Goal: Check status: Check status

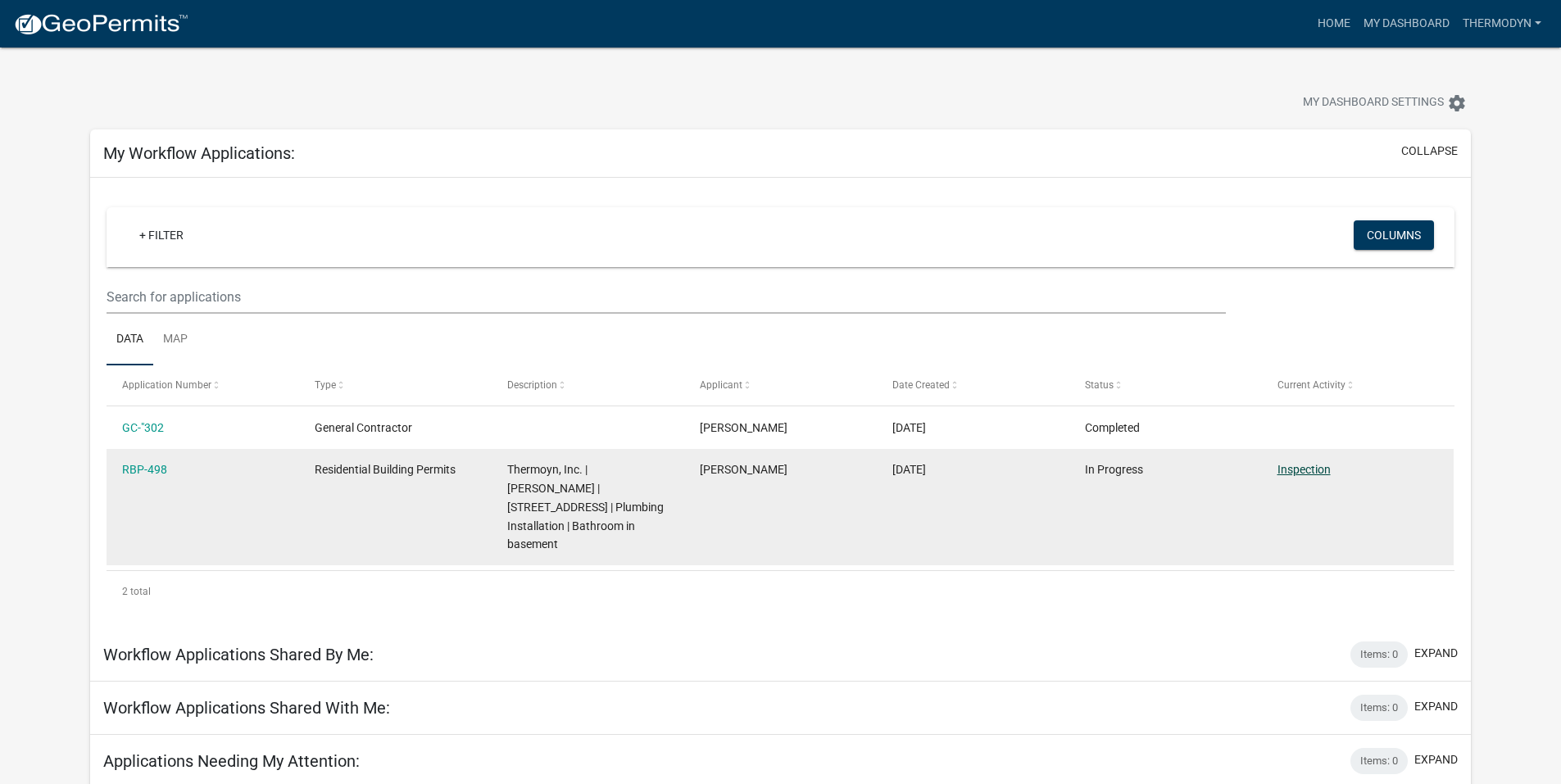
click at [1295, 466] on link "Inspection" at bounding box center [1304, 469] width 53 height 13
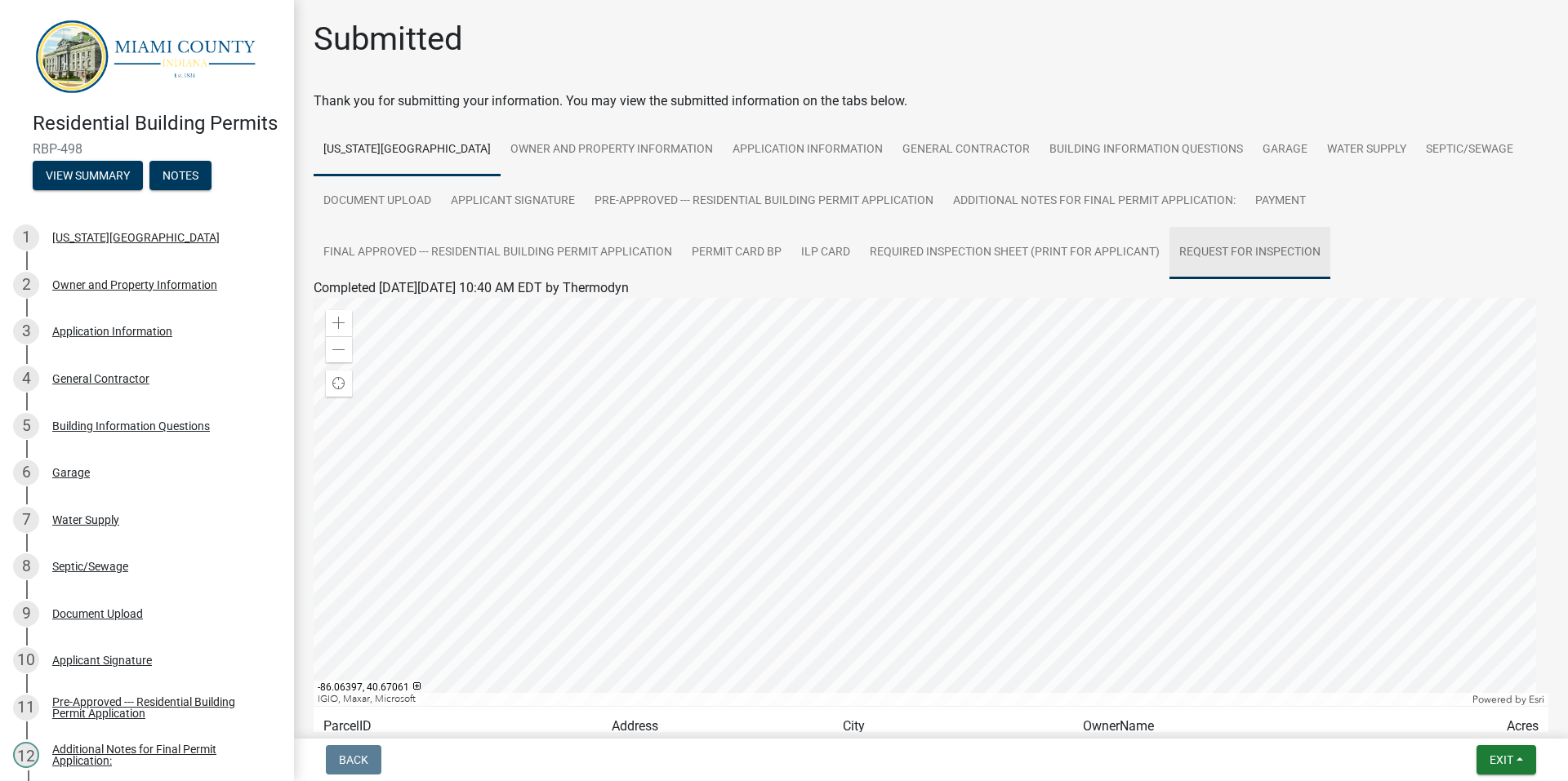
click at [1231, 253] on link "Request for Inspection" at bounding box center [1250, 252] width 161 height 52
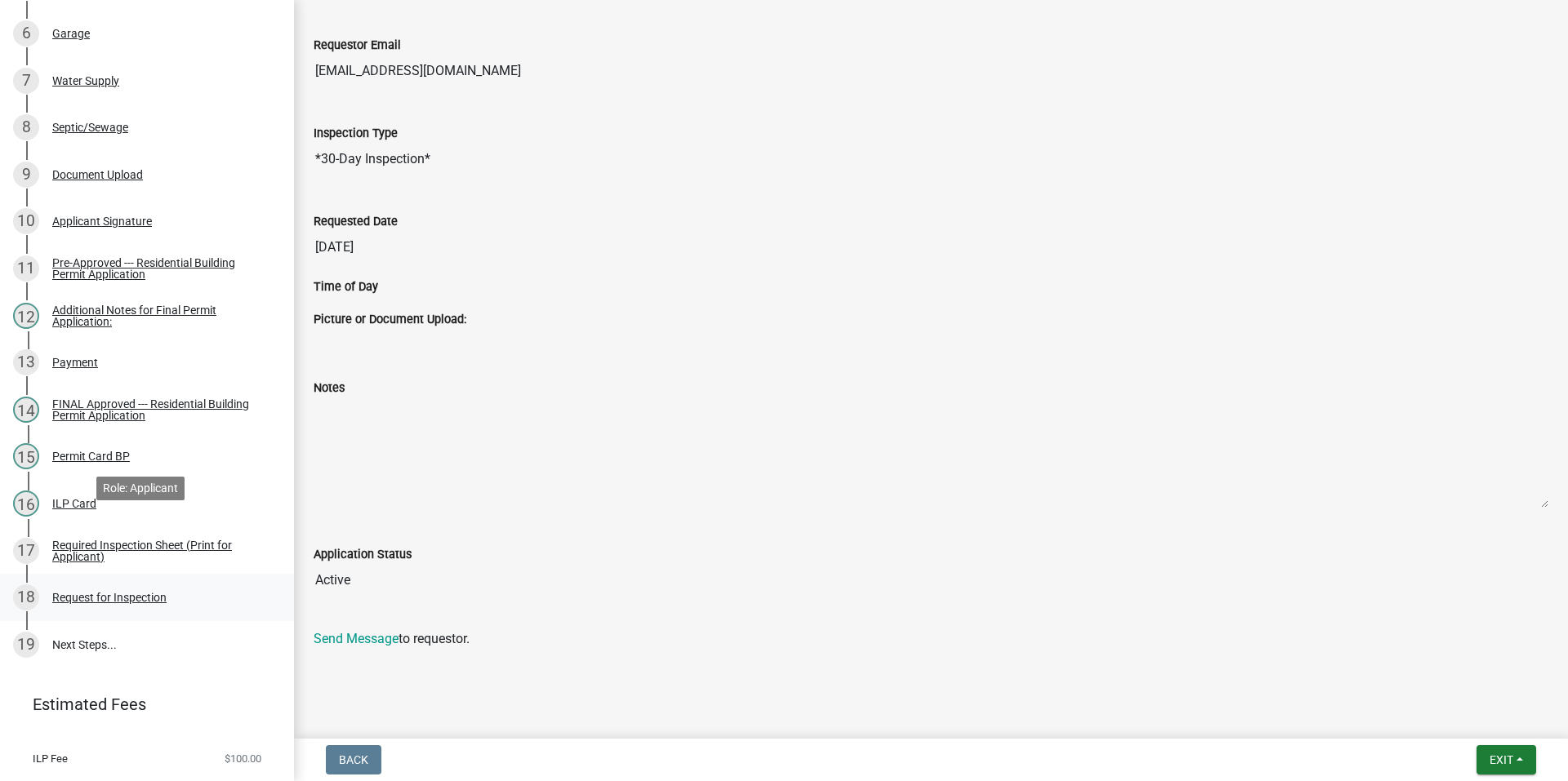
scroll to position [534, 0]
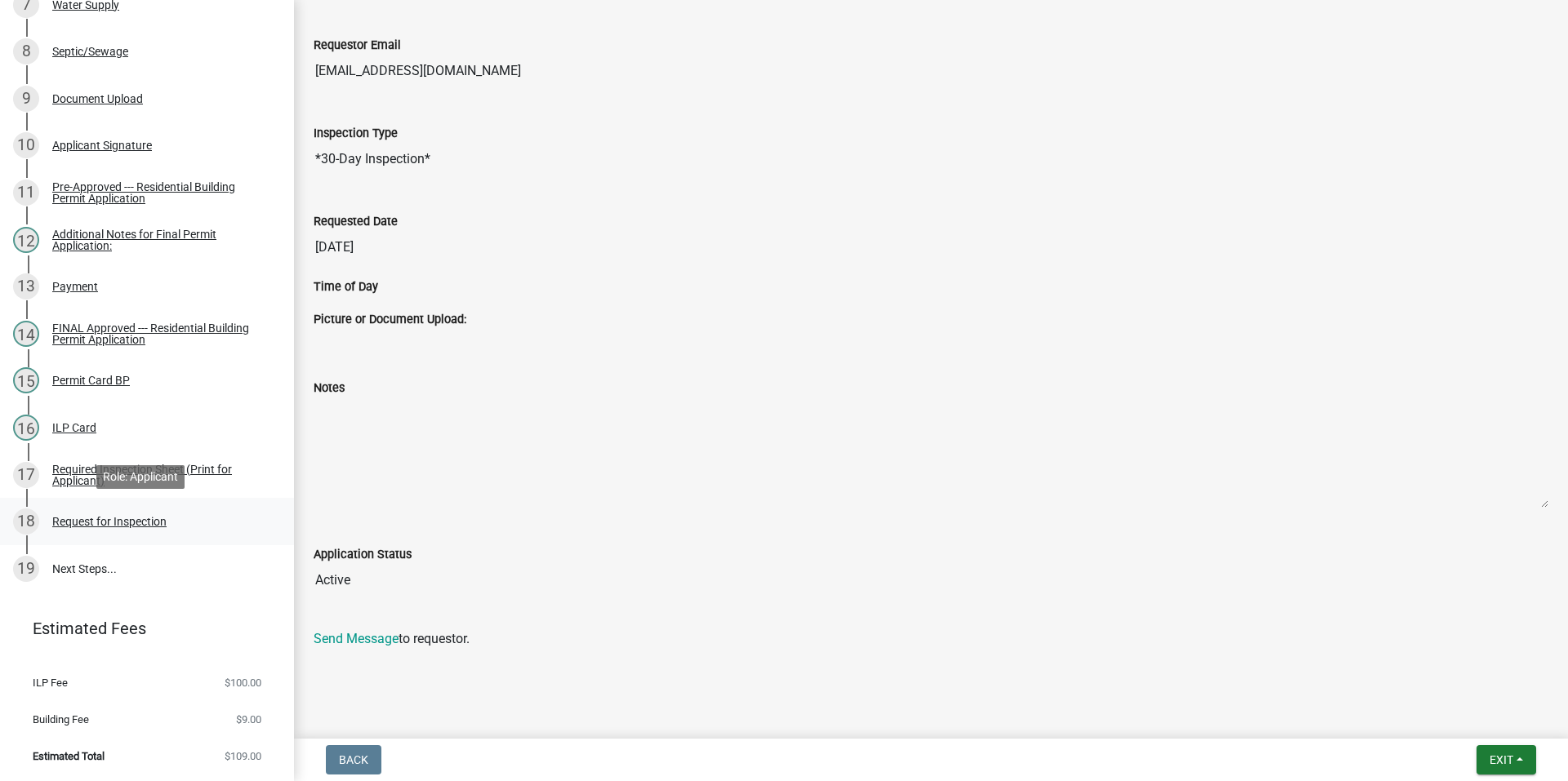
click at [113, 521] on div "Request for Inspection" at bounding box center [109, 521] width 114 height 11
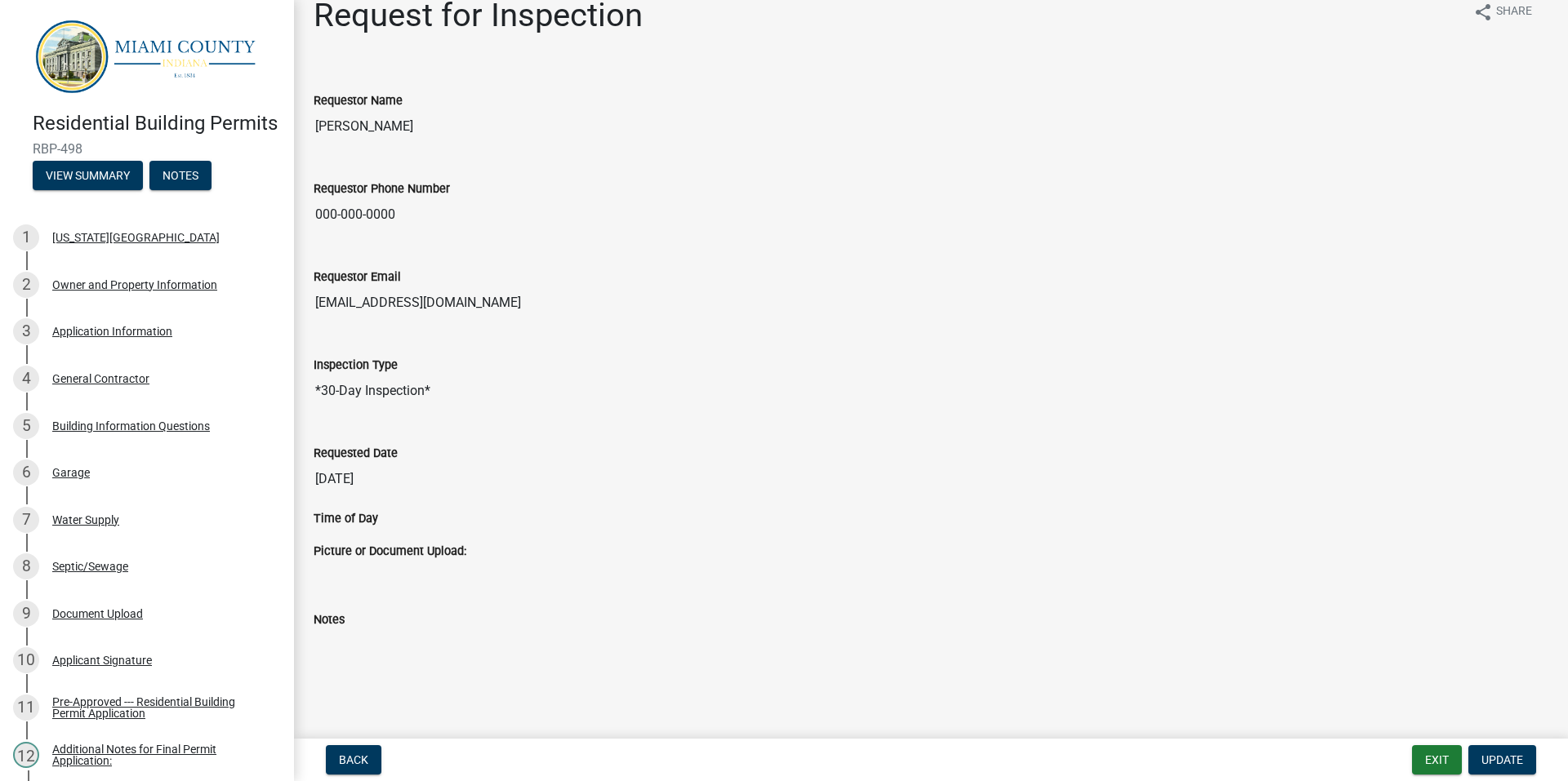
scroll to position [0, 0]
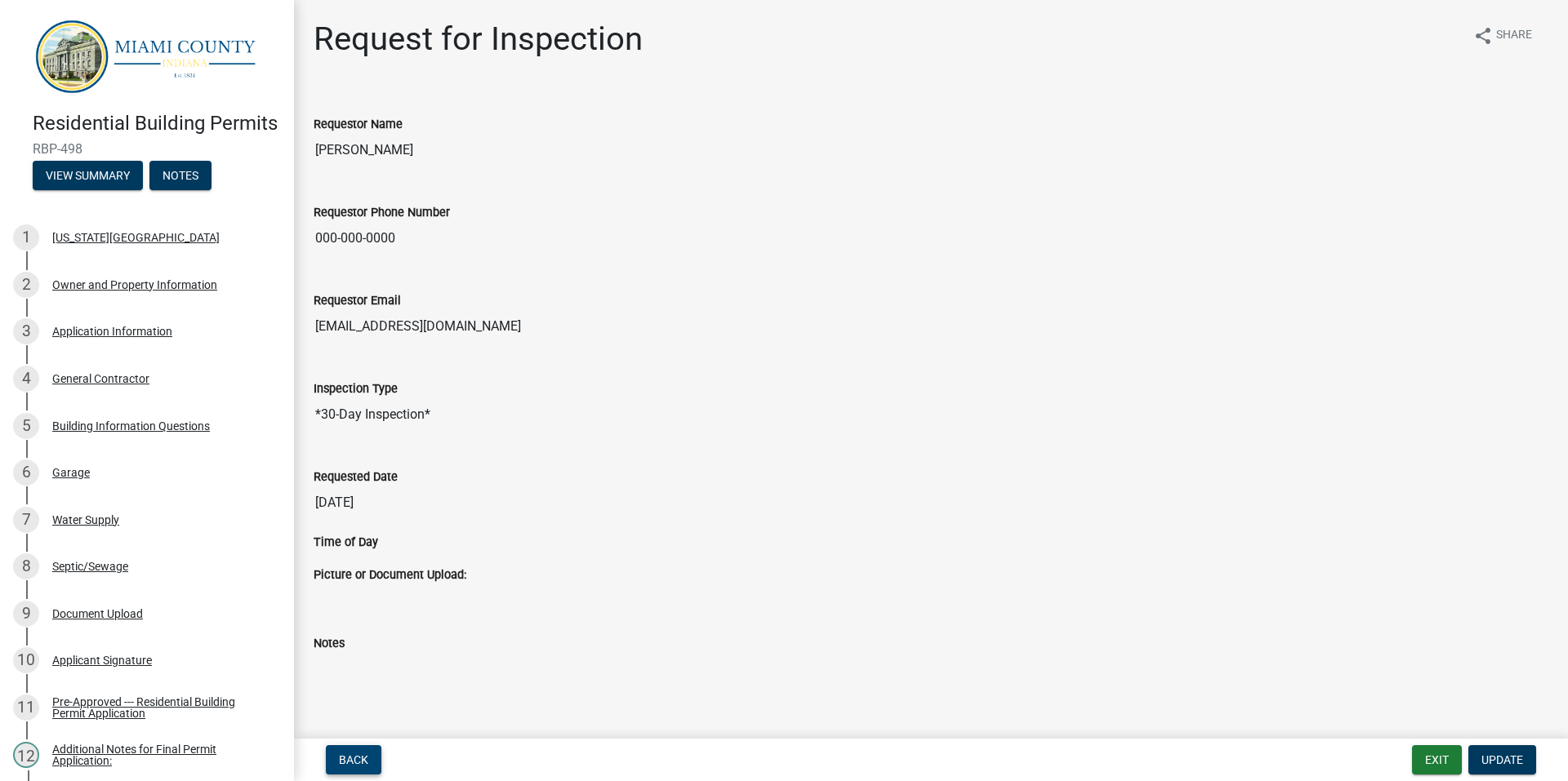
click at [355, 767] on span "Back" at bounding box center [353, 759] width 29 height 13
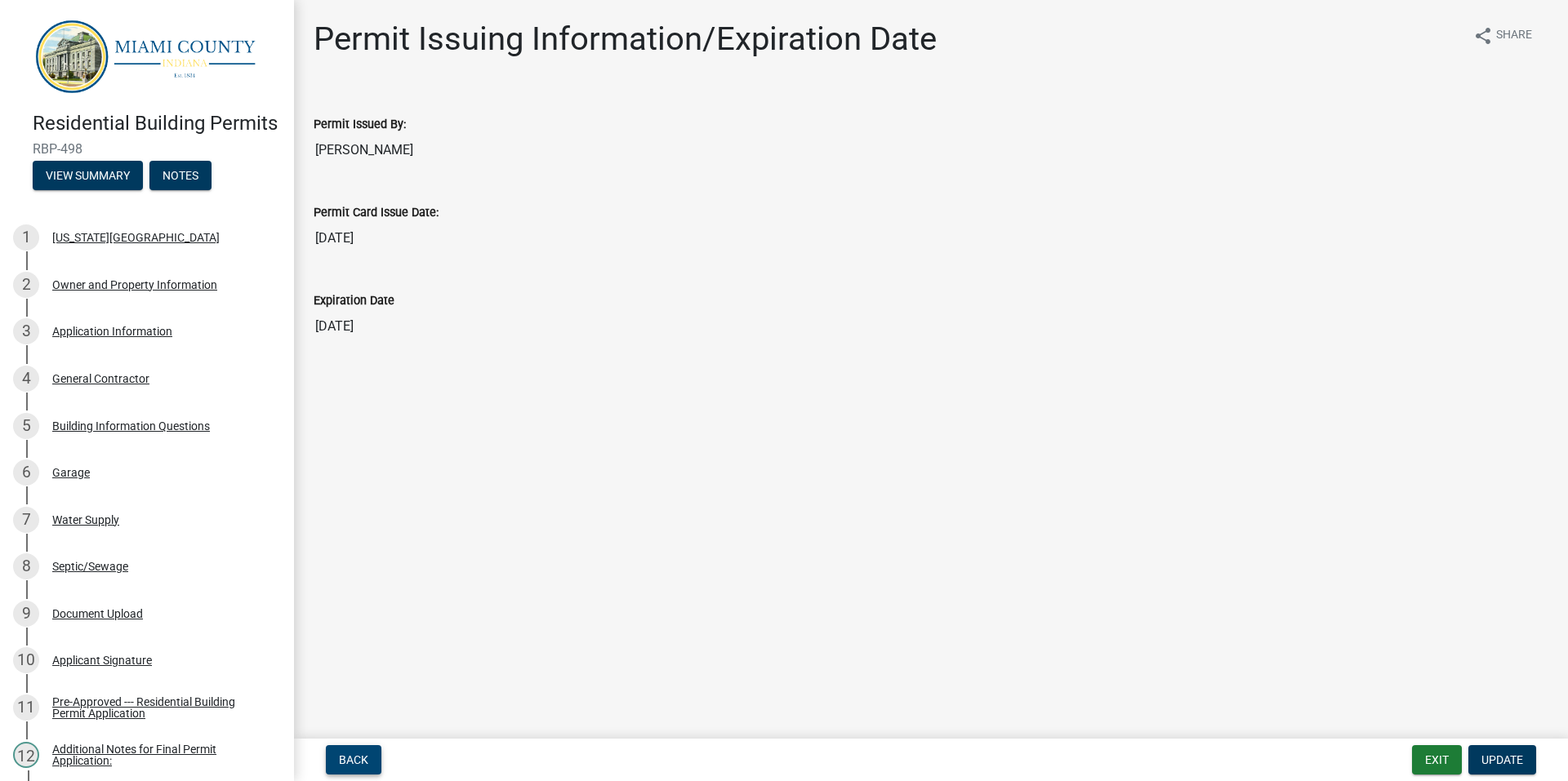
click at [358, 753] on span "Back" at bounding box center [353, 759] width 29 height 13
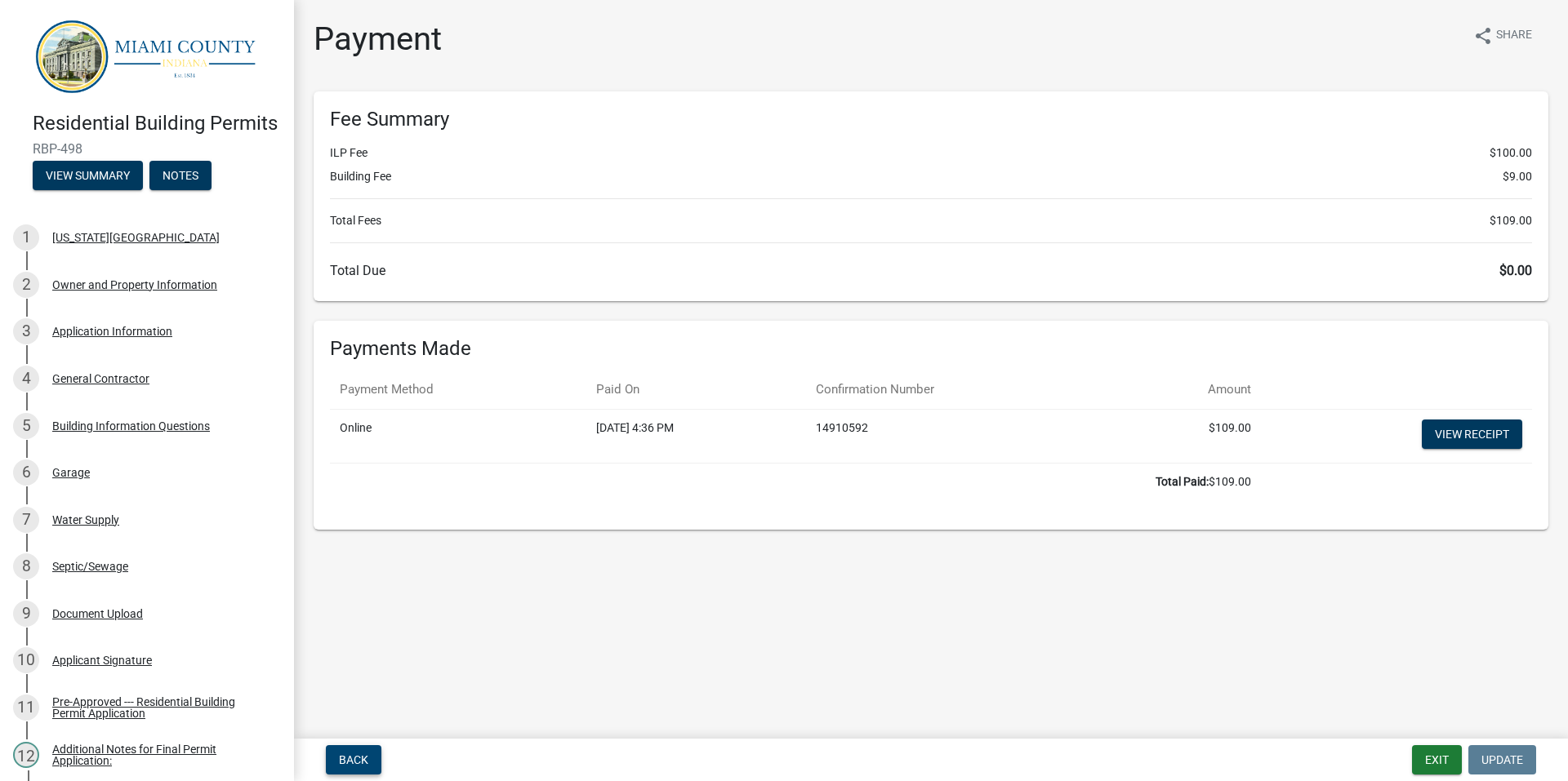
click at [359, 748] on button "Back" at bounding box center [353, 760] width 55 height 29
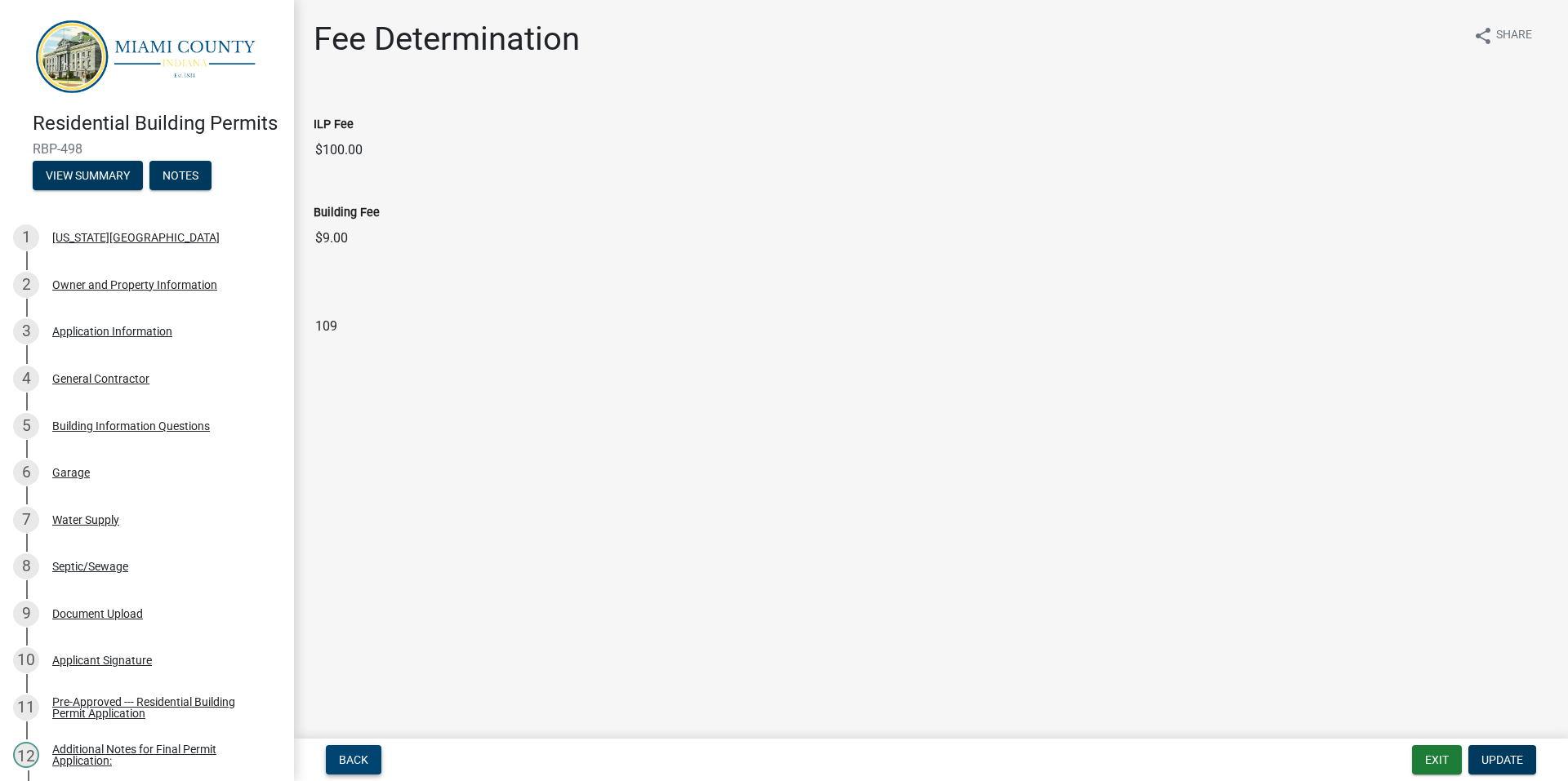
click at [359, 748] on button "Back" at bounding box center [353, 760] width 55 height 29
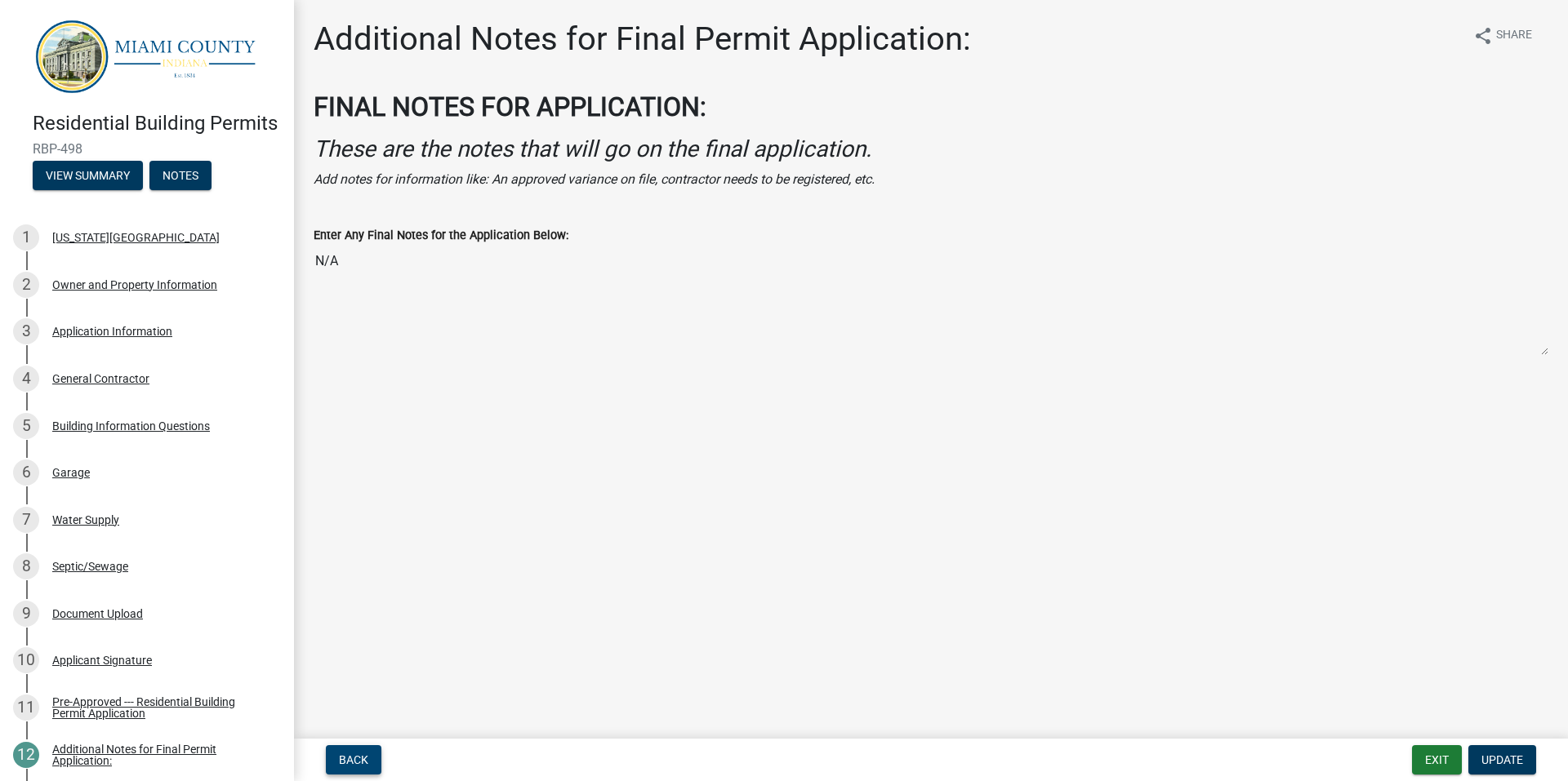
click at [359, 748] on button "Back" at bounding box center [353, 760] width 55 height 29
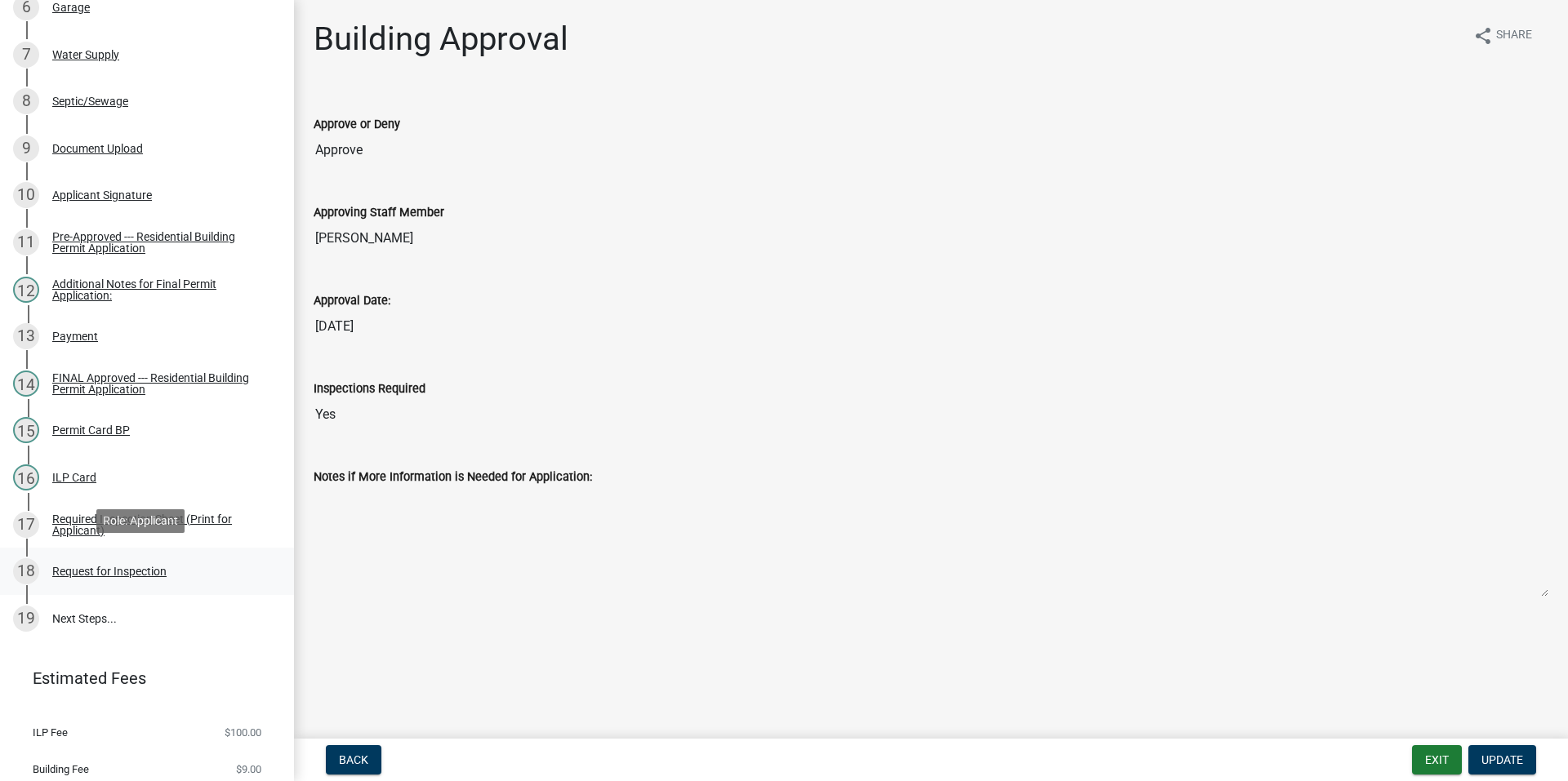
scroll to position [489, 0]
